Goal: Transaction & Acquisition: Book appointment/travel/reservation

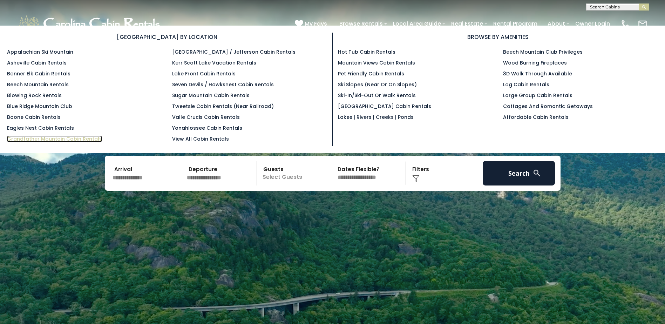
click at [68, 140] on link "Grandfather Mountain Cabin Rentals" at bounding box center [54, 138] width 95 height 7
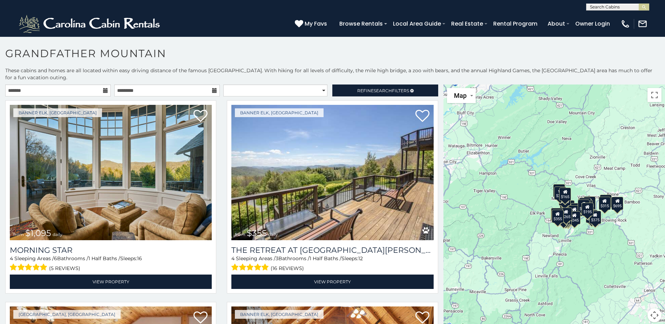
click at [564, 198] on div "$165" at bounding box center [565, 194] width 12 height 13
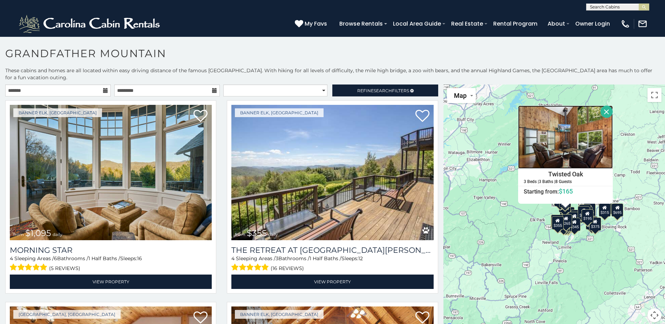
click at [560, 157] on img at bounding box center [565, 136] width 95 height 63
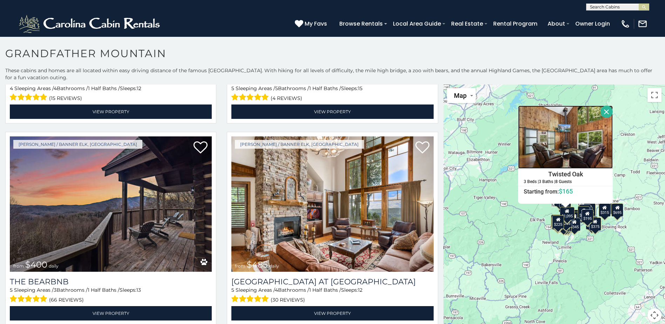
scroll to position [354, 0]
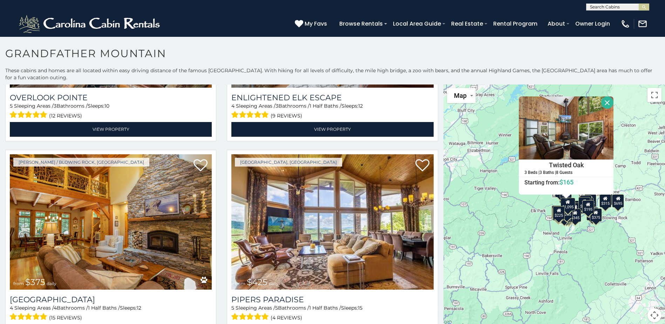
drag, startPoint x: 441, startPoint y: 128, endPoint x: 442, endPoint y: 117, distance: 10.5
click at [443, 117] on div "$1,095 $355 $300 $225 $375 $425 $400 $485 $300 $300 $375 $350 $305 $375 $275 $4…" at bounding box center [554, 207] width 222 height 246
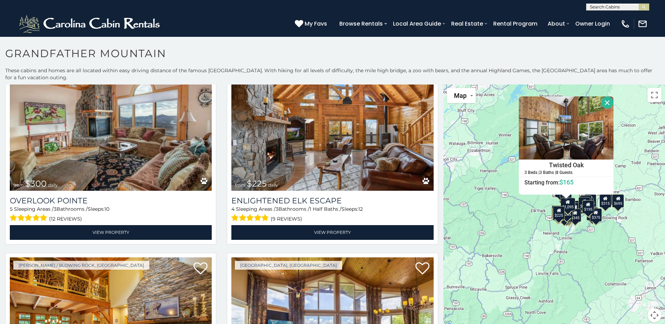
scroll to position [233, 0]
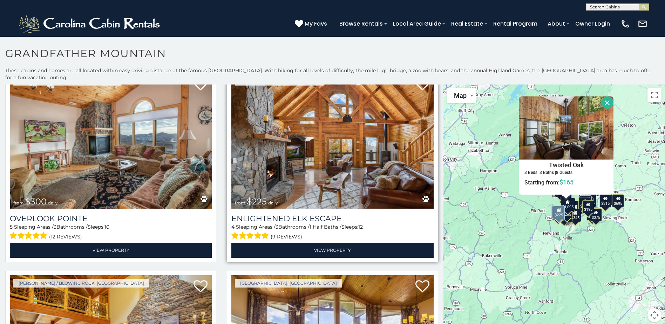
click at [336, 148] on img at bounding box center [332, 140] width 202 height 135
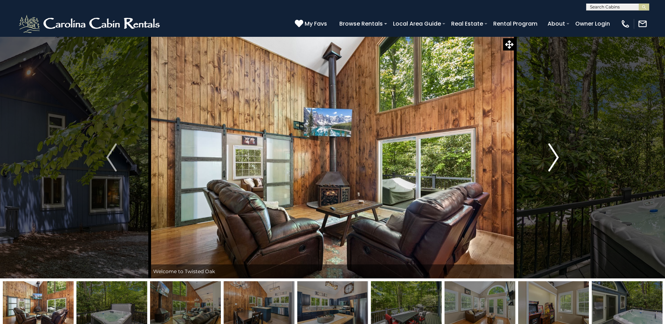
click at [555, 157] on img "Next" at bounding box center [553, 157] width 11 height 28
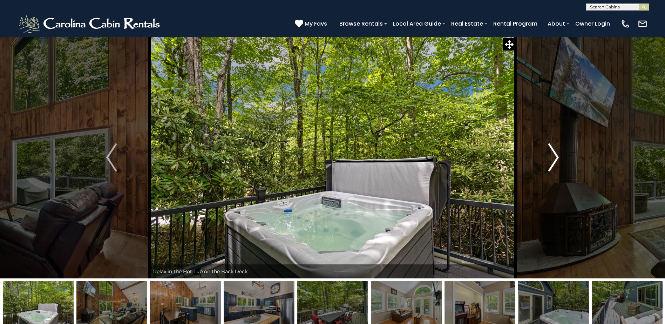
click at [555, 157] on img "Next" at bounding box center [553, 157] width 11 height 28
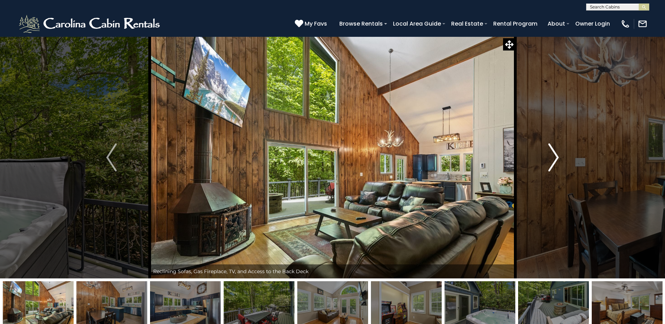
click at [555, 157] on img "Next" at bounding box center [553, 157] width 11 height 28
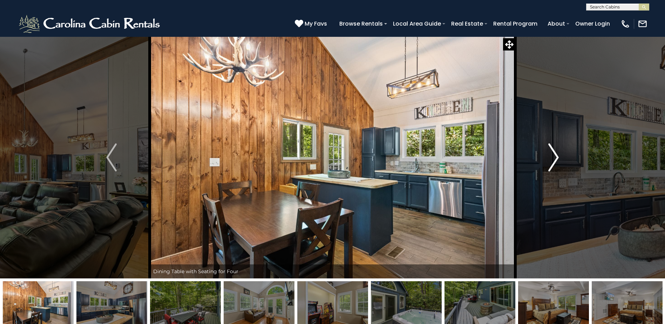
click at [555, 157] on img "Next" at bounding box center [553, 157] width 11 height 28
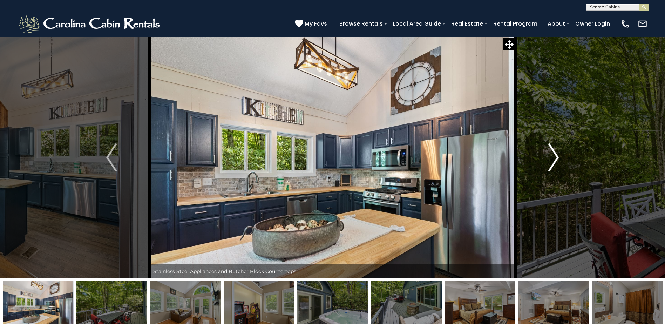
click at [555, 157] on img "Next" at bounding box center [553, 157] width 11 height 28
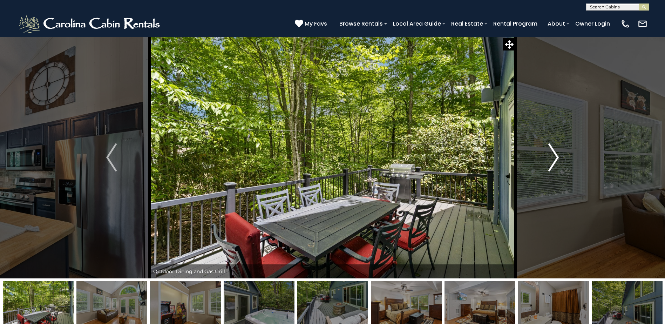
click at [555, 157] on img "Next" at bounding box center [553, 157] width 11 height 28
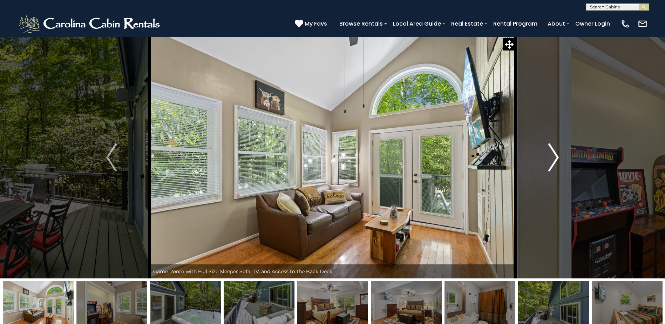
click at [555, 157] on img "Next" at bounding box center [553, 157] width 11 height 28
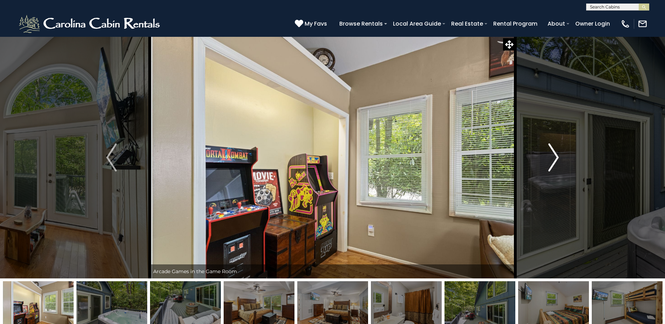
click at [555, 157] on img "Next" at bounding box center [553, 157] width 11 height 28
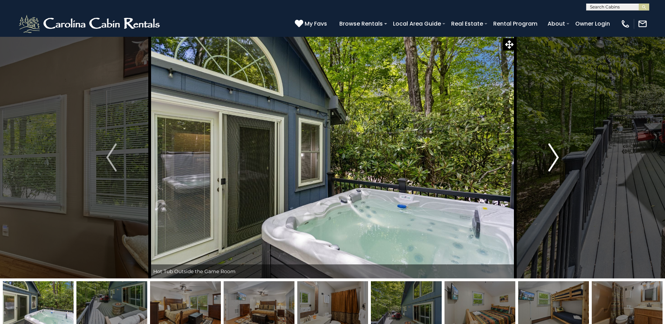
click at [555, 157] on img "Next" at bounding box center [553, 157] width 11 height 28
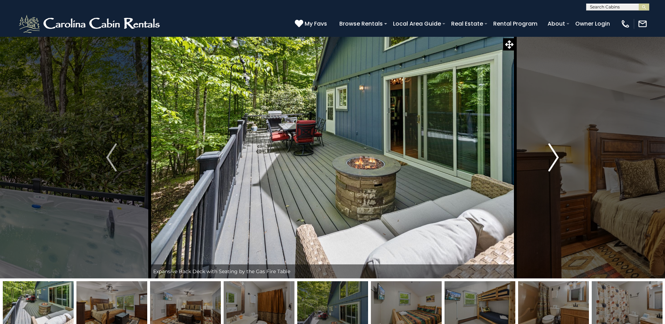
click at [555, 157] on img "Next" at bounding box center [553, 157] width 11 height 28
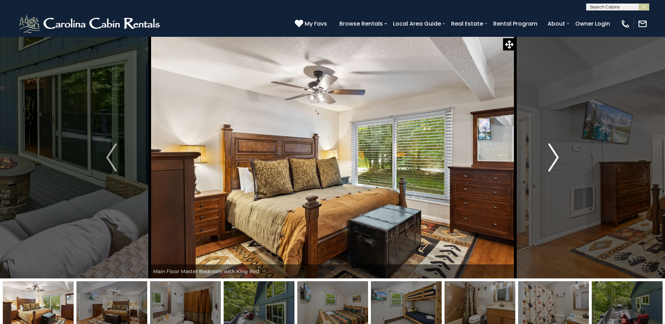
click at [555, 157] on img "Next" at bounding box center [553, 157] width 11 height 28
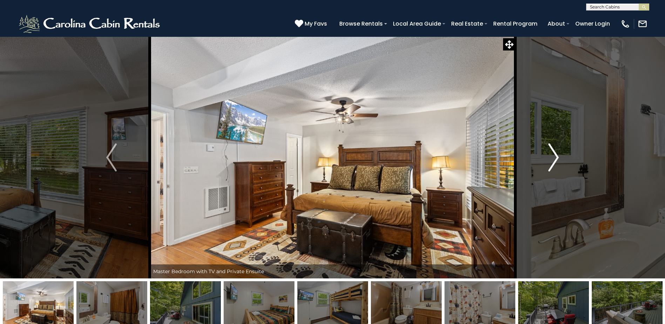
click at [555, 157] on img "Next" at bounding box center [553, 157] width 11 height 28
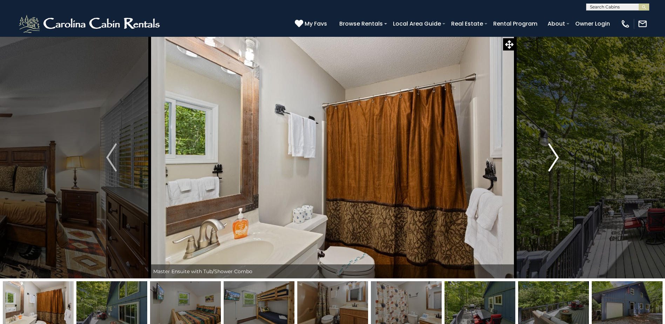
click at [555, 156] on img "Next" at bounding box center [553, 157] width 11 height 28
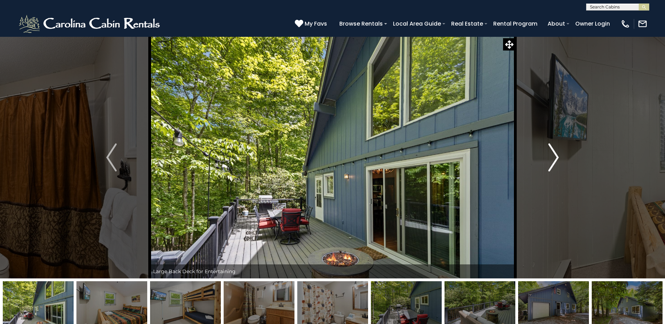
click at [555, 156] on img "Next" at bounding box center [553, 157] width 11 height 28
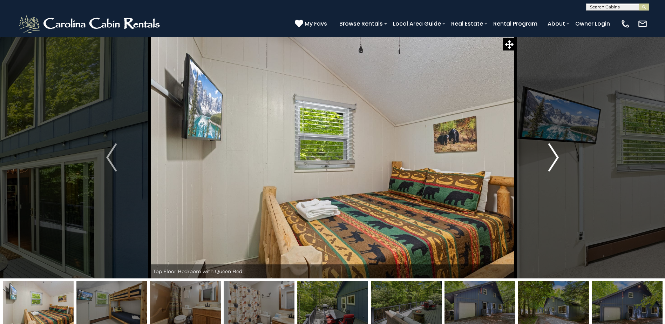
click at [555, 156] on img "Next" at bounding box center [553, 157] width 11 height 28
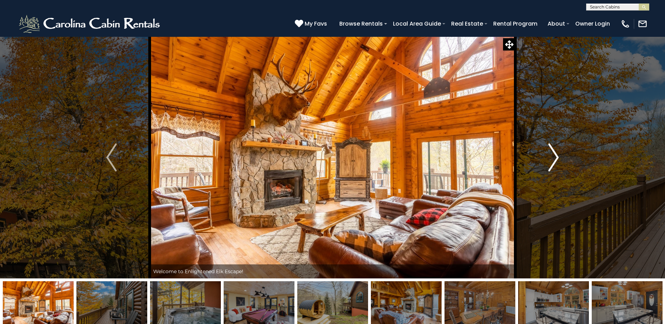
click at [554, 161] on img "Next" at bounding box center [553, 157] width 11 height 28
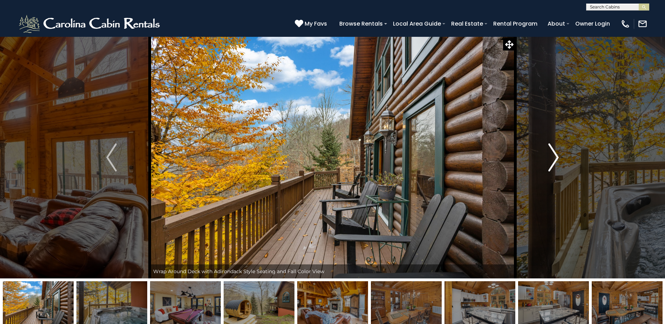
click at [554, 161] on img "Next" at bounding box center [553, 157] width 11 height 28
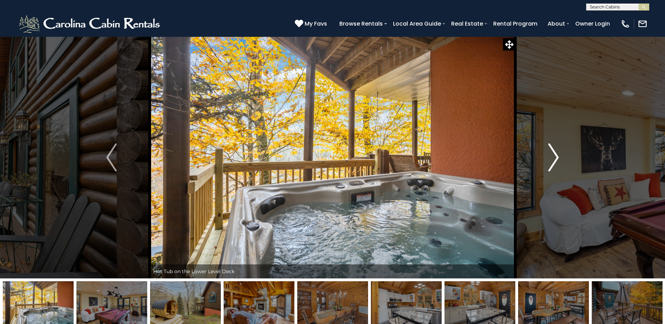
click at [554, 161] on img "Next" at bounding box center [553, 157] width 11 height 28
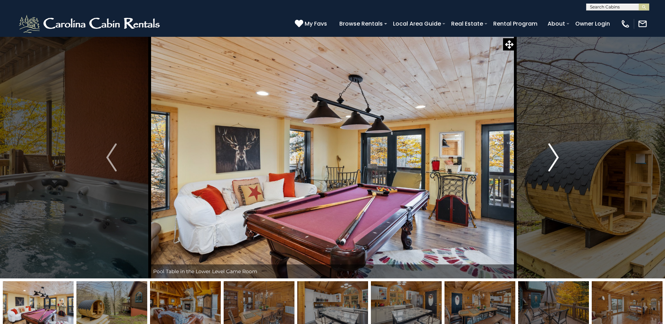
click at [554, 161] on img "Next" at bounding box center [553, 157] width 11 height 28
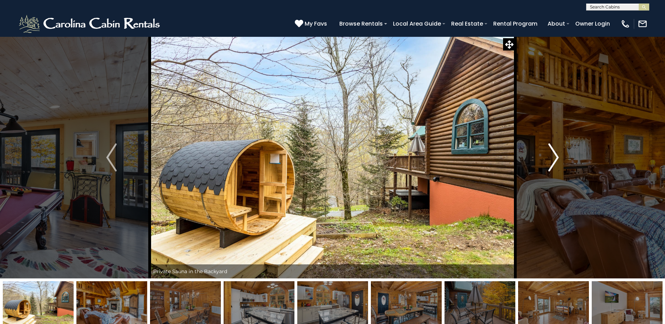
click at [554, 161] on img "Next" at bounding box center [553, 157] width 11 height 28
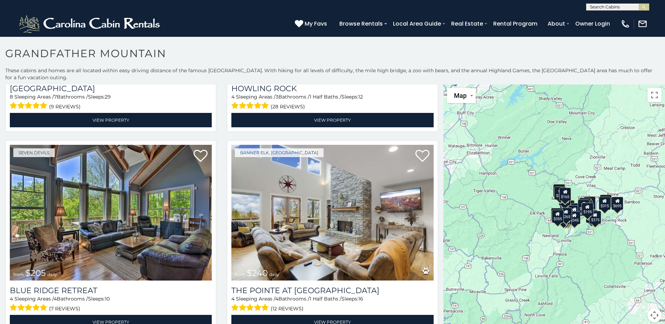
scroll to position [1770, 0]
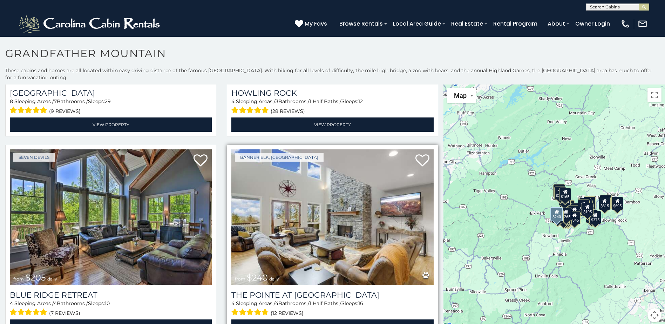
click at [305, 248] on img at bounding box center [332, 216] width 202 height 135
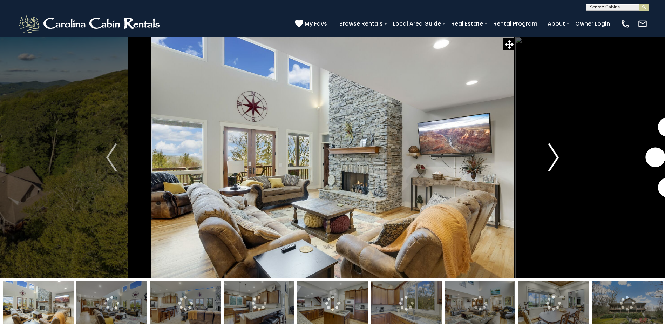
click at [558, 154] on img "Next" at bounding box center [553, 157] width 11 height 28
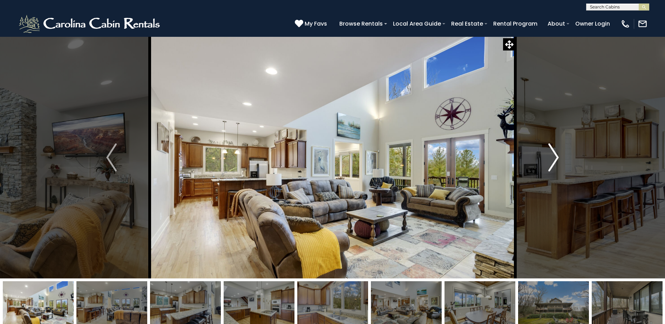
click at [557, 157] on img "Next" at bounding box center [553, 157] width 11 height 28
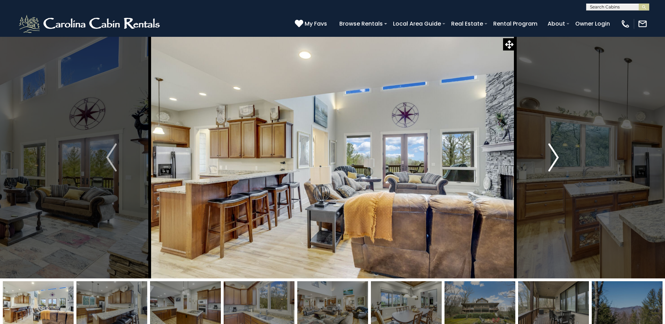
click at [557, 157] on img "Next" at bounding box center [553, 157] width 11 height 28
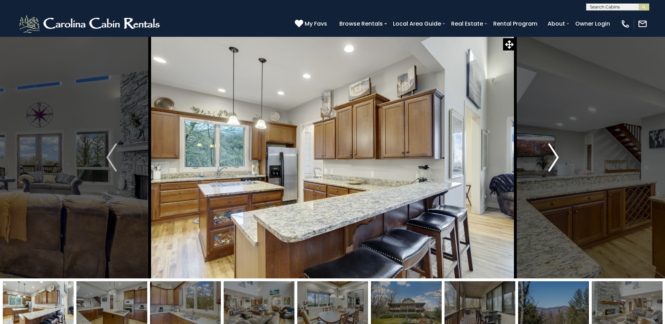
click at [557, 157] on img "Next" at bounding box center [553, 157] width 11 height 28
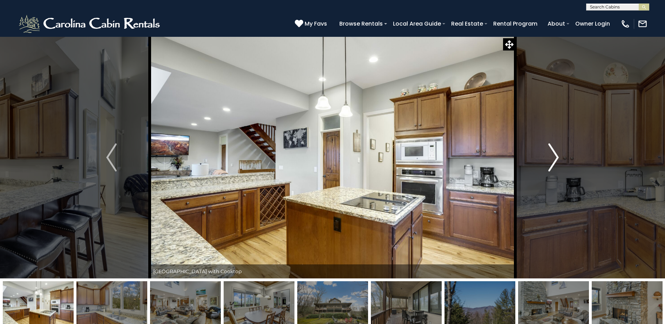
click at [557, 157] on img "Next" at bounding box center [553, 157] width 11 height 28
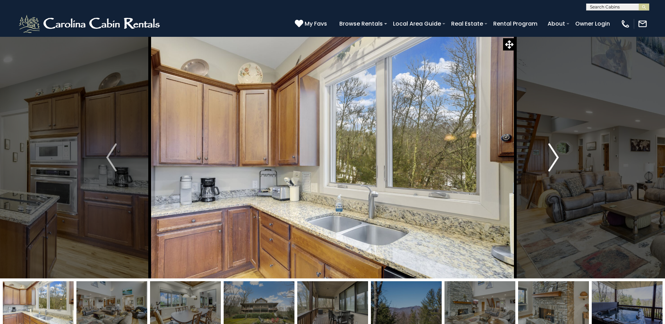
click at [557, 157] on img "Next" at bounding box center [553, 157] width 11 height 28
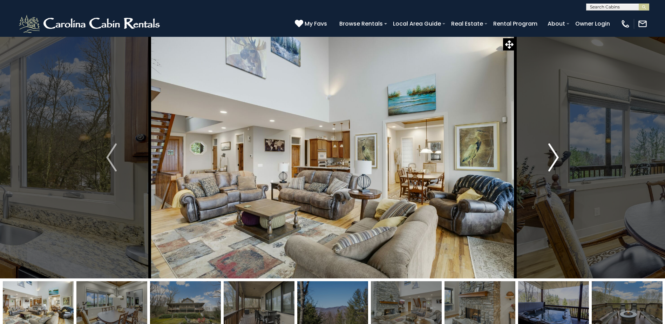
click at [557, 157] on img "Next" at bounding box center [553, 157] width 11 height 28
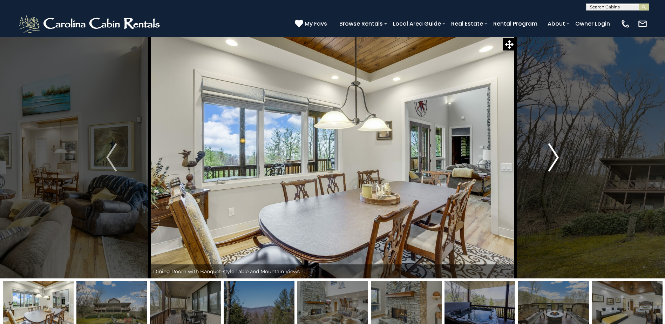
click at [557, 157] on img "Next" at bounding box center [553, 157] width 11 height 28
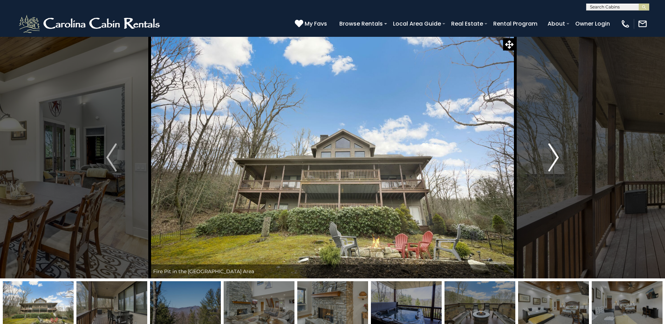
click at [557, 157] on img "Next" at bounding box center [553, 157] width 11 height 28
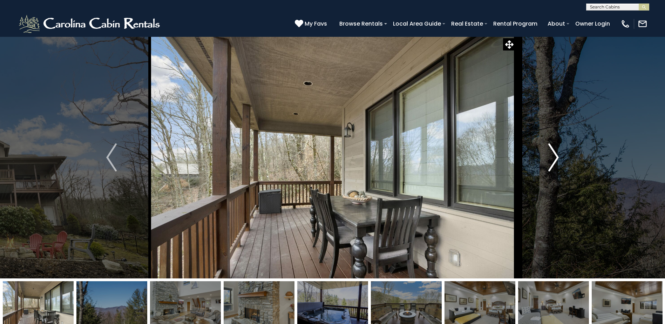
click at [557, 157] on img "Next" at bounding box center [553, 157] width 11 height 28
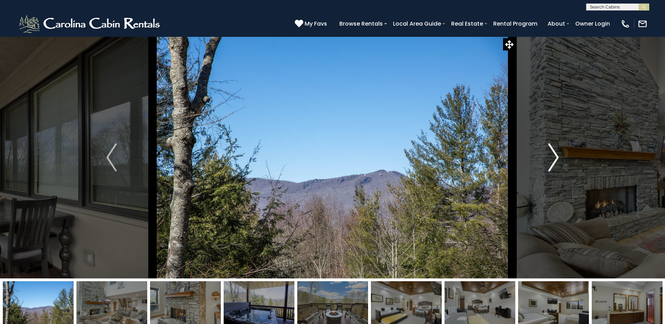
click at [557, 157] on img "Next" at bounding box center [553, 157] width 11 height 28
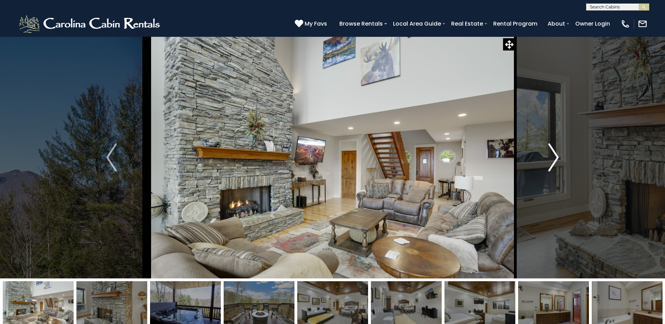
click at [557, 157] on img "Next" at bounding box center [553, 157] width 11 height 28
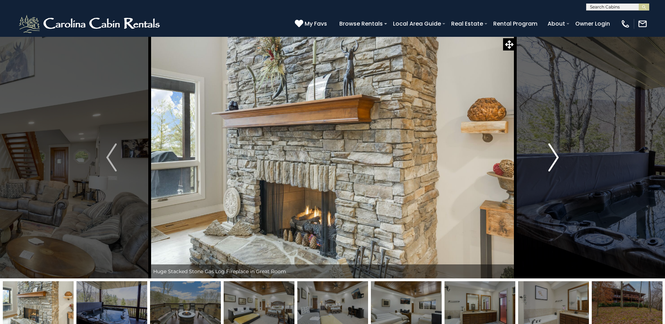
click at [557, 157] on img "Next" at bounding box center [553, 157] width 11 height 28
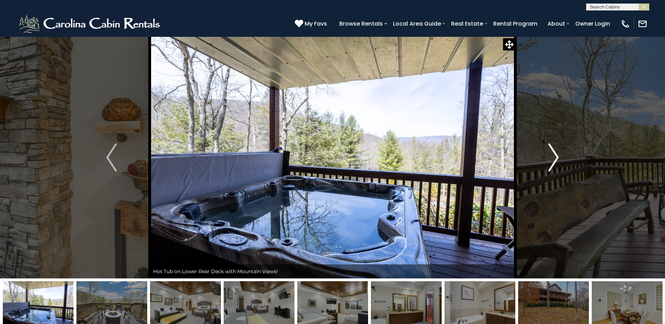
click at [557, 157] on img "Next" at bounding box center [553, 157] width 11 height 28
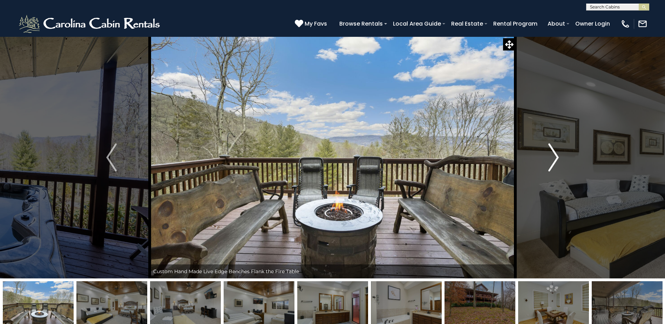
click at [557, 157] on img "Next" at bounding box center [553, 157] width 11 height 28
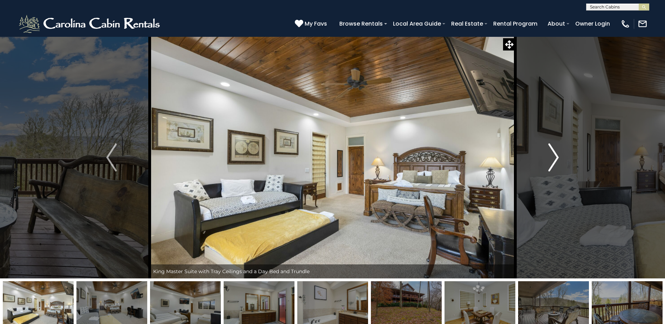
click at [557, 157] on img "Next" at bounding box center [553, 157] width 11 height 28
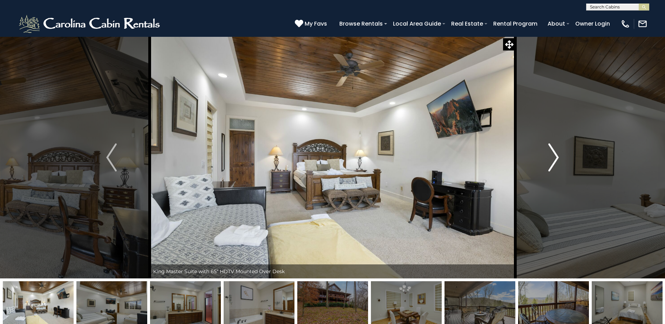
click at [557, 157] on img "Next" at bounding box center [553, 157] width 11 height 28
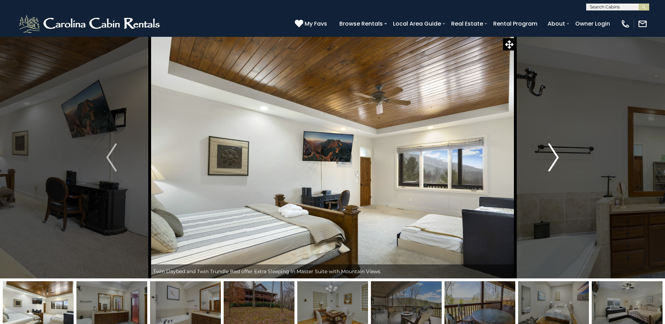
click at [557, 157] on img "Next" at bounding box center [553, 157] width 11 height 28
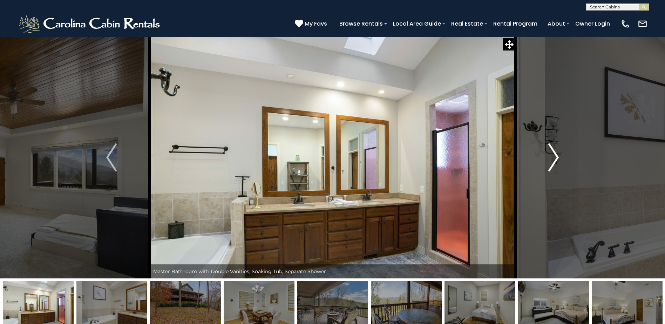
click at [557, 157] on img "Next" at bounding box center [553, 157] width 11 height 28
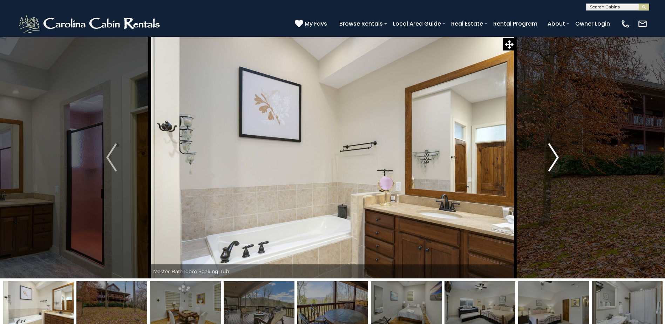
click at [557, 157] on img "Next" at bounding box center [553, 157] width 11 height 28
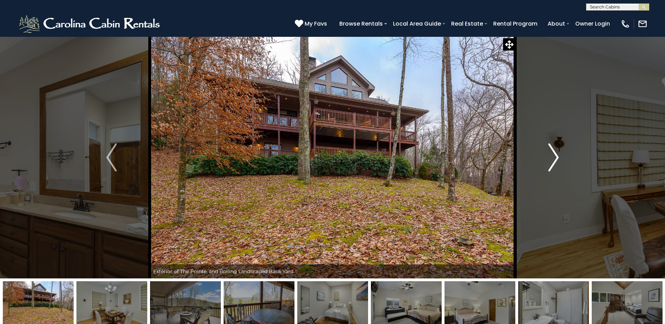
click at [557, 157] on img "Next" at bounding box center [553, 157] width 11 height 28
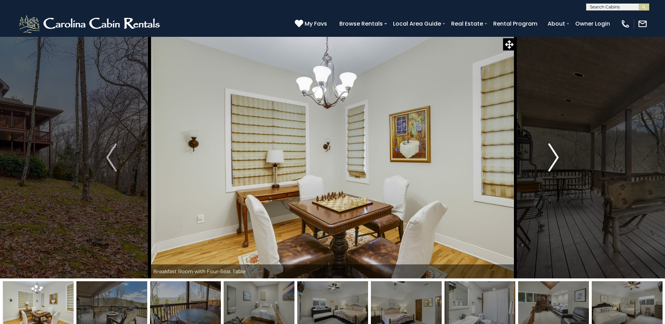
click at [557, 157] on img "Next" at bounding box center [553, 157] width 11 height 28
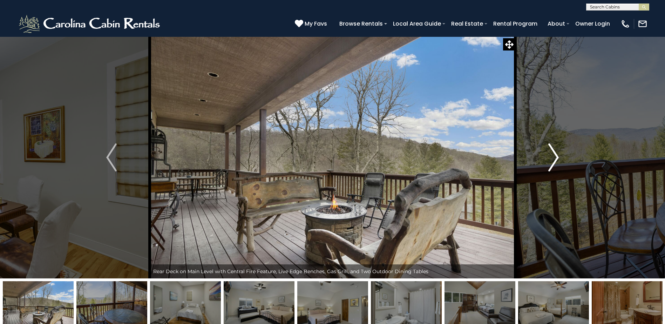
click at [557, 157] on img "Next" at bounding box center [553, 157] width 11 height 28
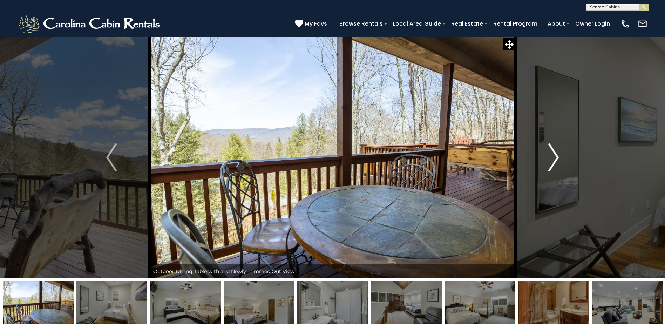
click at [557, 157] on img "Next" at bounding box center [553, 157] width 11 height 28
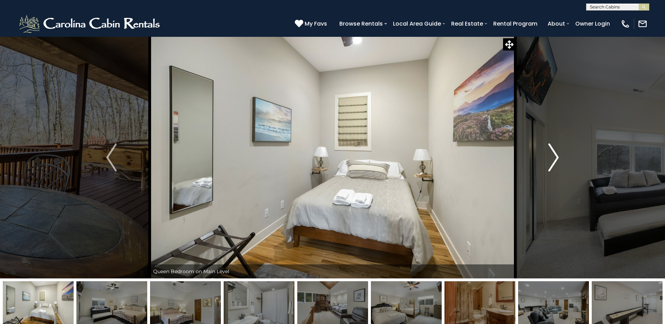
click at [557, 157] on img "Next" at bounding box center [553, 157] width 11 height 28
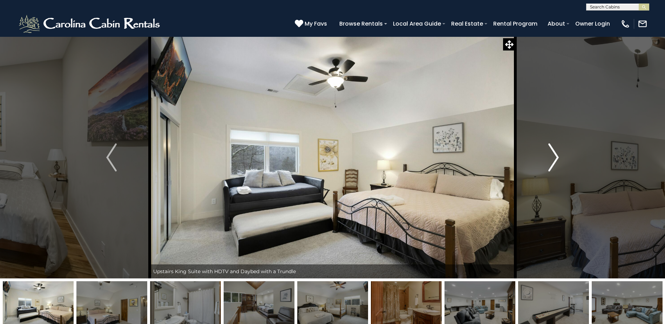
click at [557, 157] on img "Next" at bounding box center [553, 157] width 11 height 28
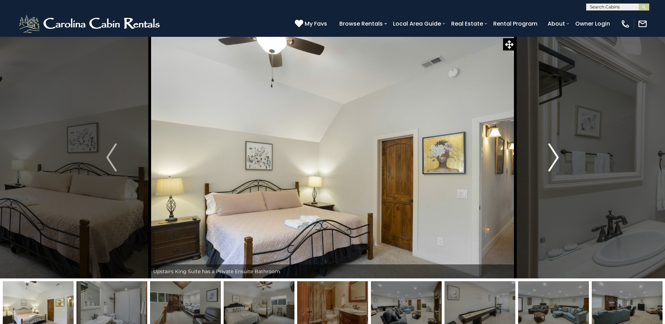
click at [557, 157] on img "Next" at bounding box center [553, 157] width 11 height 28
